Goal: Find specific page/section: Find specific page/section

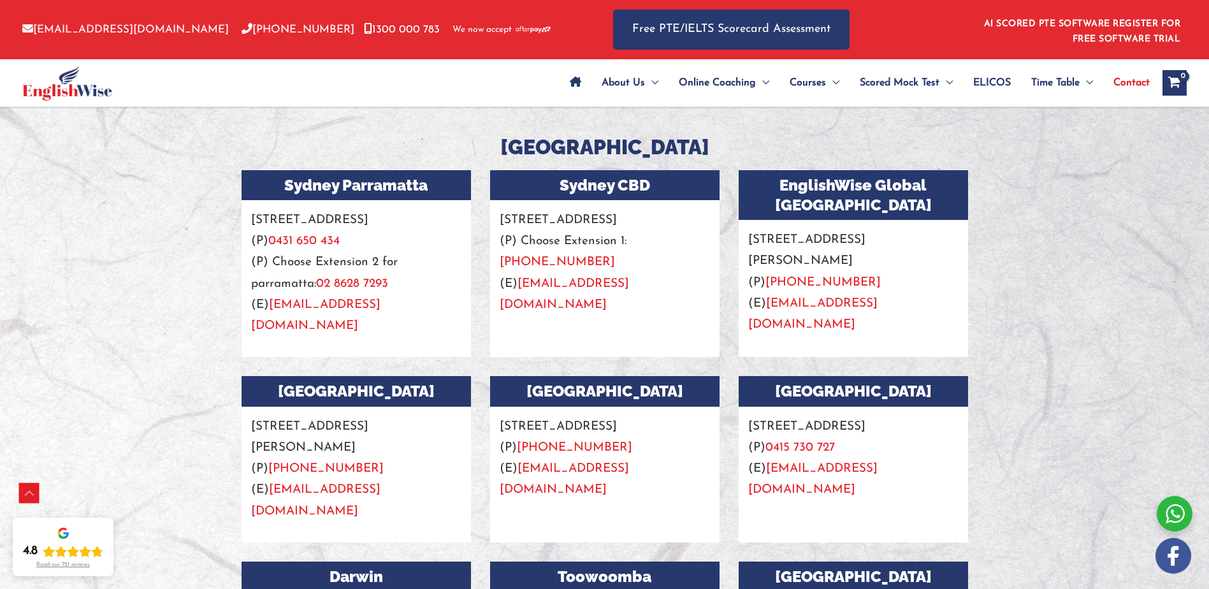
scroll to position [455, 0]
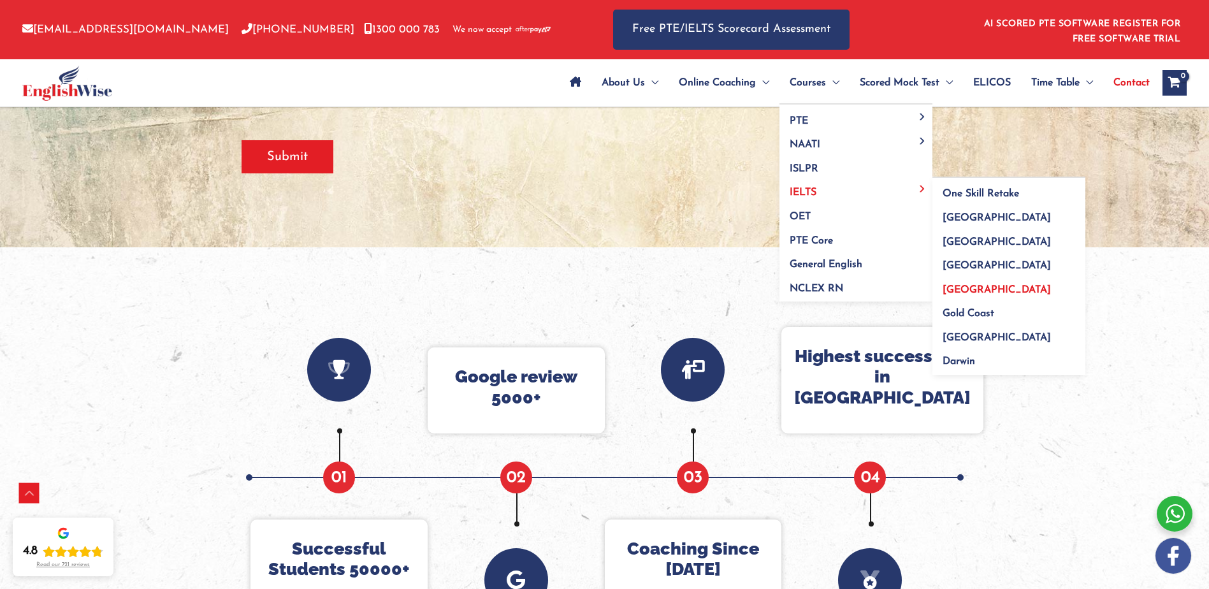
click at [1001, 291] on link "[GEOGRAPHIC_DATA]" at bounding box center [1009, 285] width 153 height 24
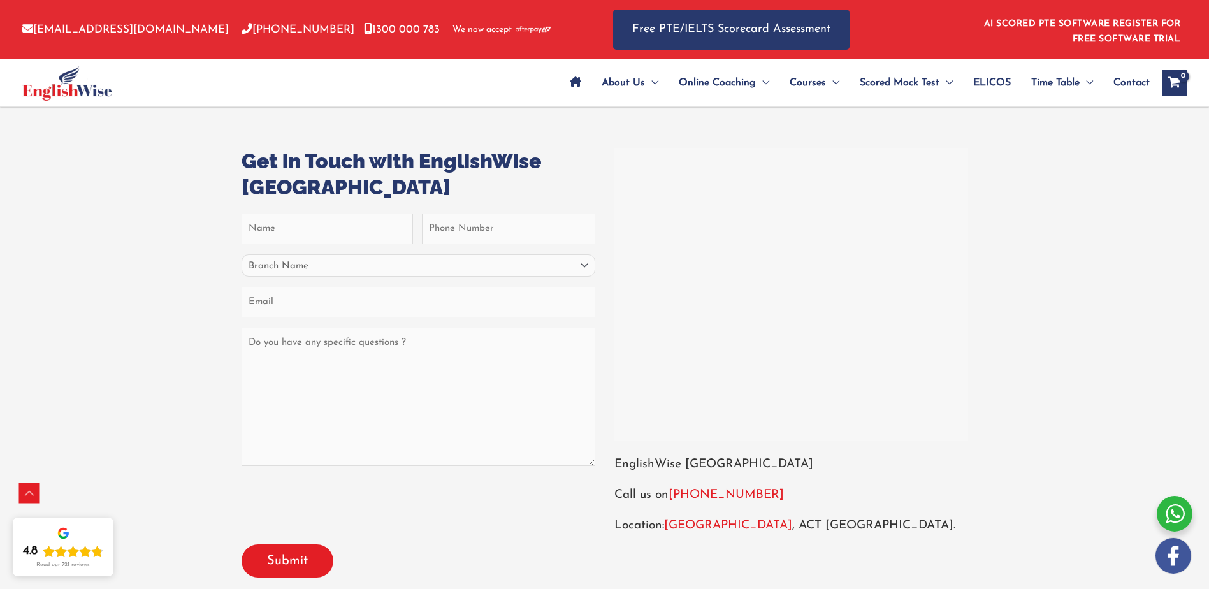
scroll to position [5482, 0]
